Goal: Task Accomplishment & Management: Use online tool/utility

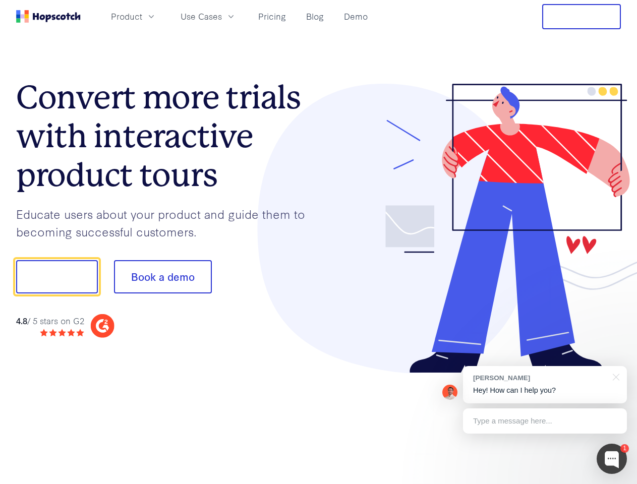
click at [319, 242] on div at bounding box center [470, 229] width 302 height 290
click at [142, 16] on span "Product" at bounding box center [126, 16] width 31 height 13
click at [222, 16] on span "Use Cases" at bounding box center [200, 16] width 41 height 13
click at [581, 17] on button "Free Trial" at bounding box center [581, 16] width 79 height 25
click at [56, 277] on button "Show me!" at bounding box center [57, 276] width 82 height 33
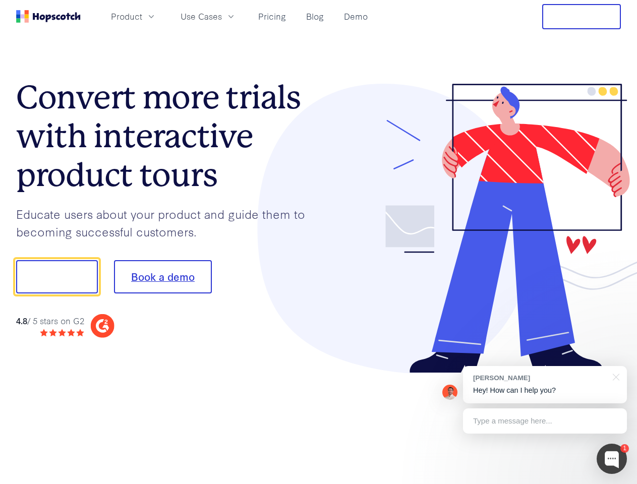
click at [162, 277] on button "Book a demo" at bounding box center [163, 276] width 98 height 33
click at [612, 459] on div at bounding box center [611, 459] width 30 height 30
click at [544, 385] on div "[PERSON_NAME] Hey! How can I help you?" at bounding box center [545, 384] width 164 height 37
click at [614, 376] on div at bounding box center [532, 275] width 189 height 336
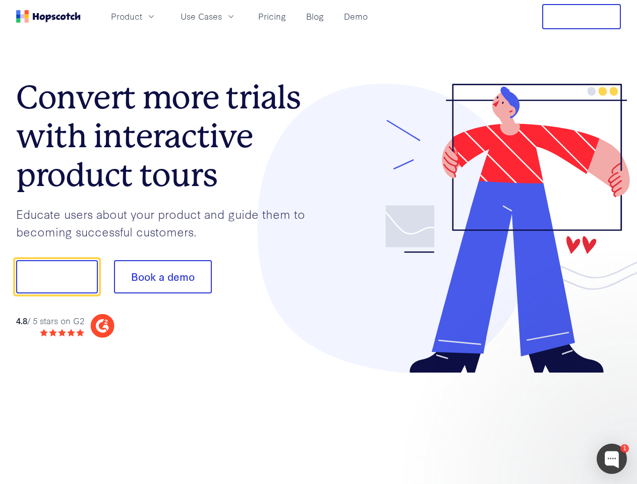
click at [544, 421] on div at bounding box center [532, 342] width 189 height 201
